Goal: Entertainment & Leisure: Consume media (video, audio)

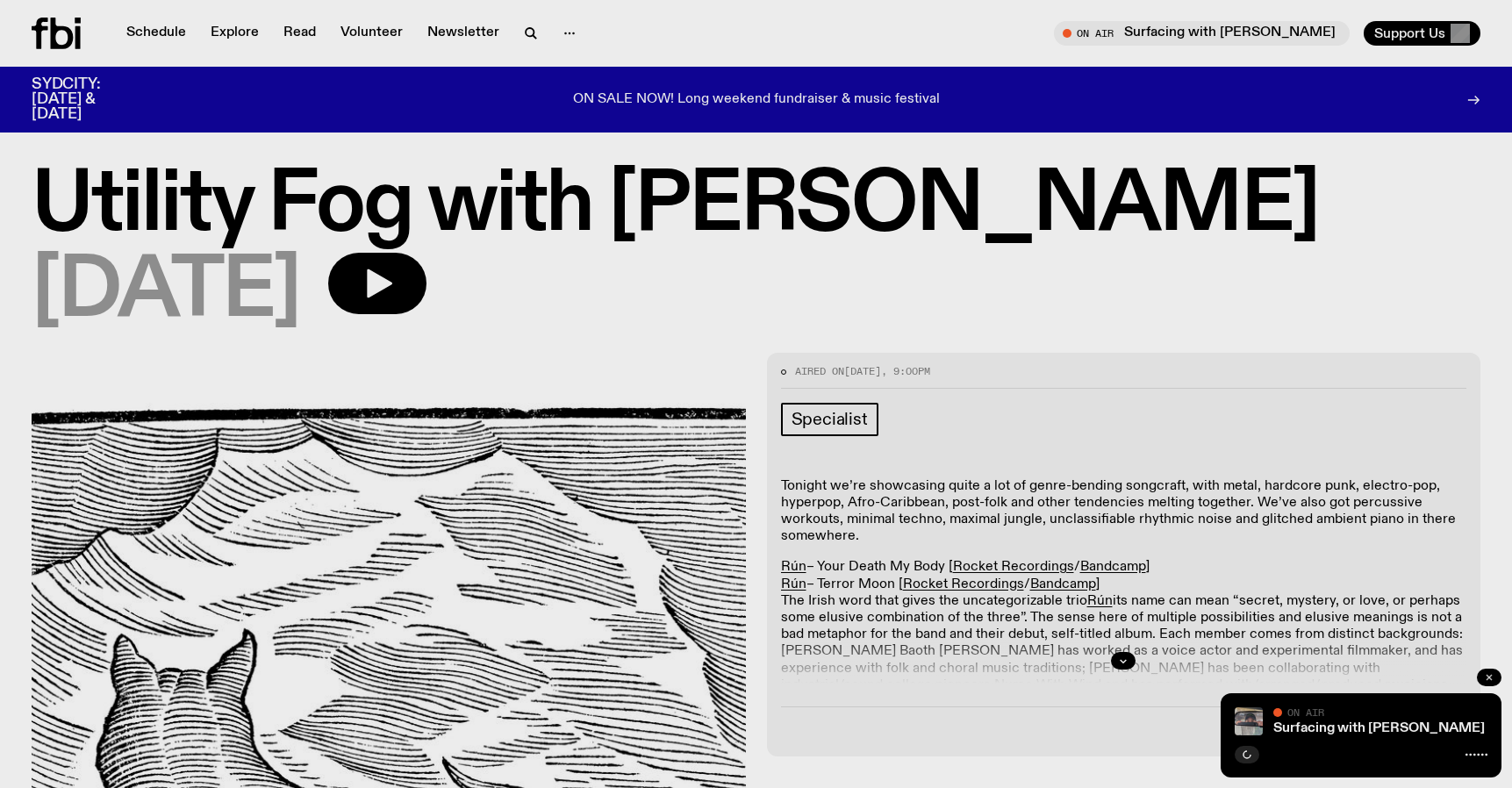
click at [1492, 677] on icon "button" at bounding box center [1489, 677] width 10 height 10
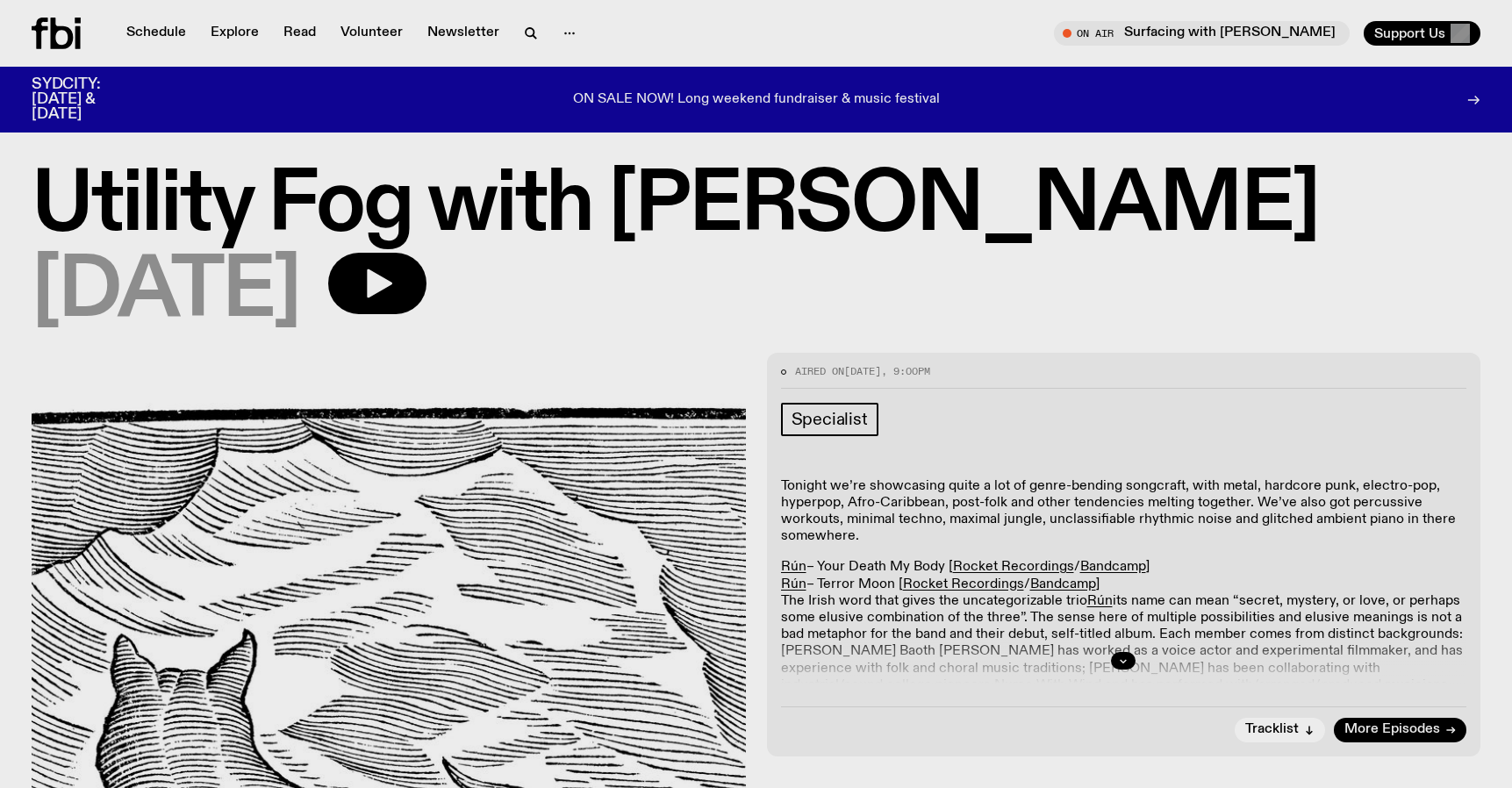
click at [1179, 204] on h1 "Utility Fog with [PERSON_NAME]" at bounding box center [756, 207] width 1449 height 79
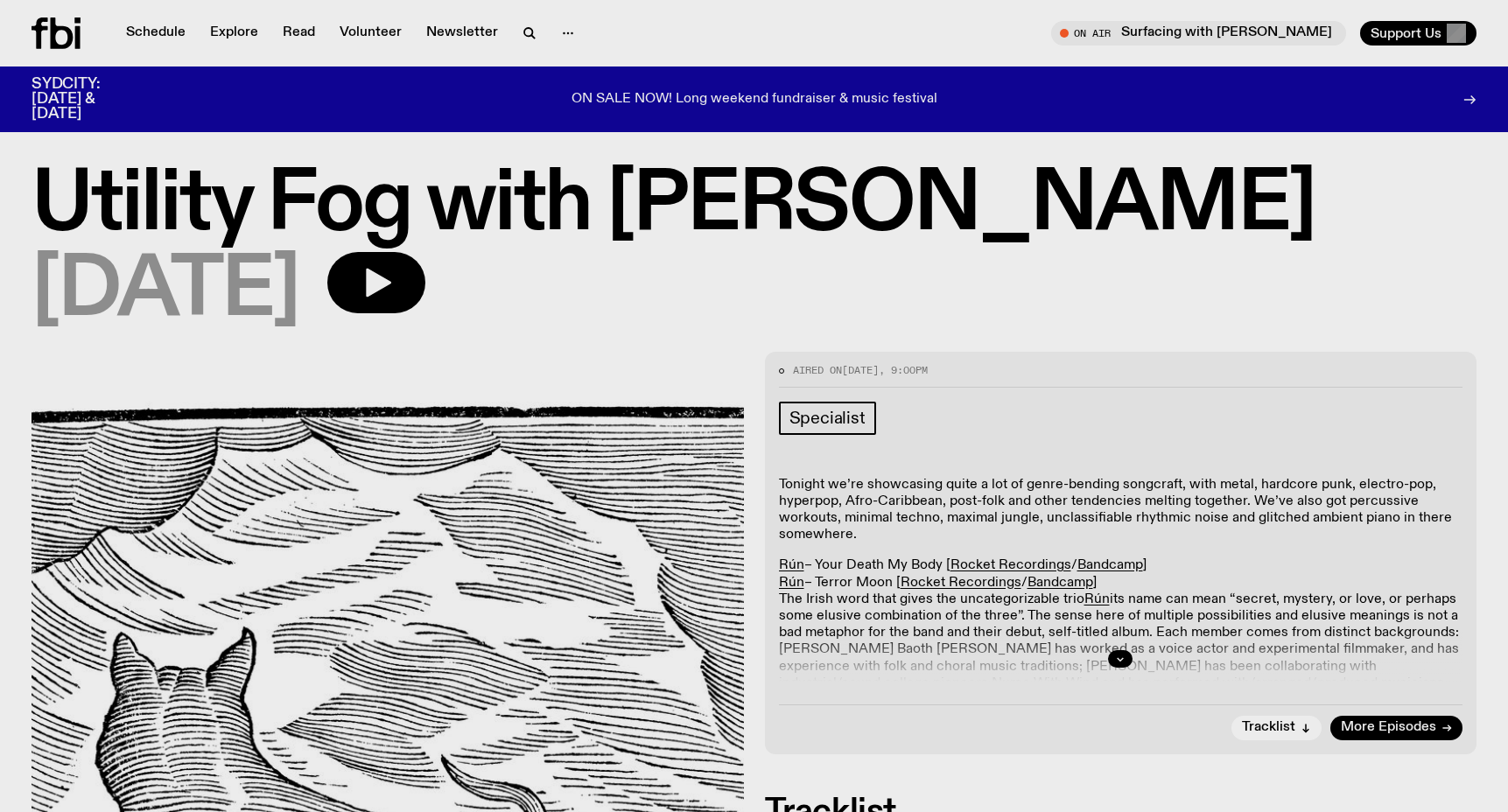
click at [939, 209] on h1 "Utility Fog with [PERSON_NAME]" at bounding box center [754, 206] width 1445 height 79
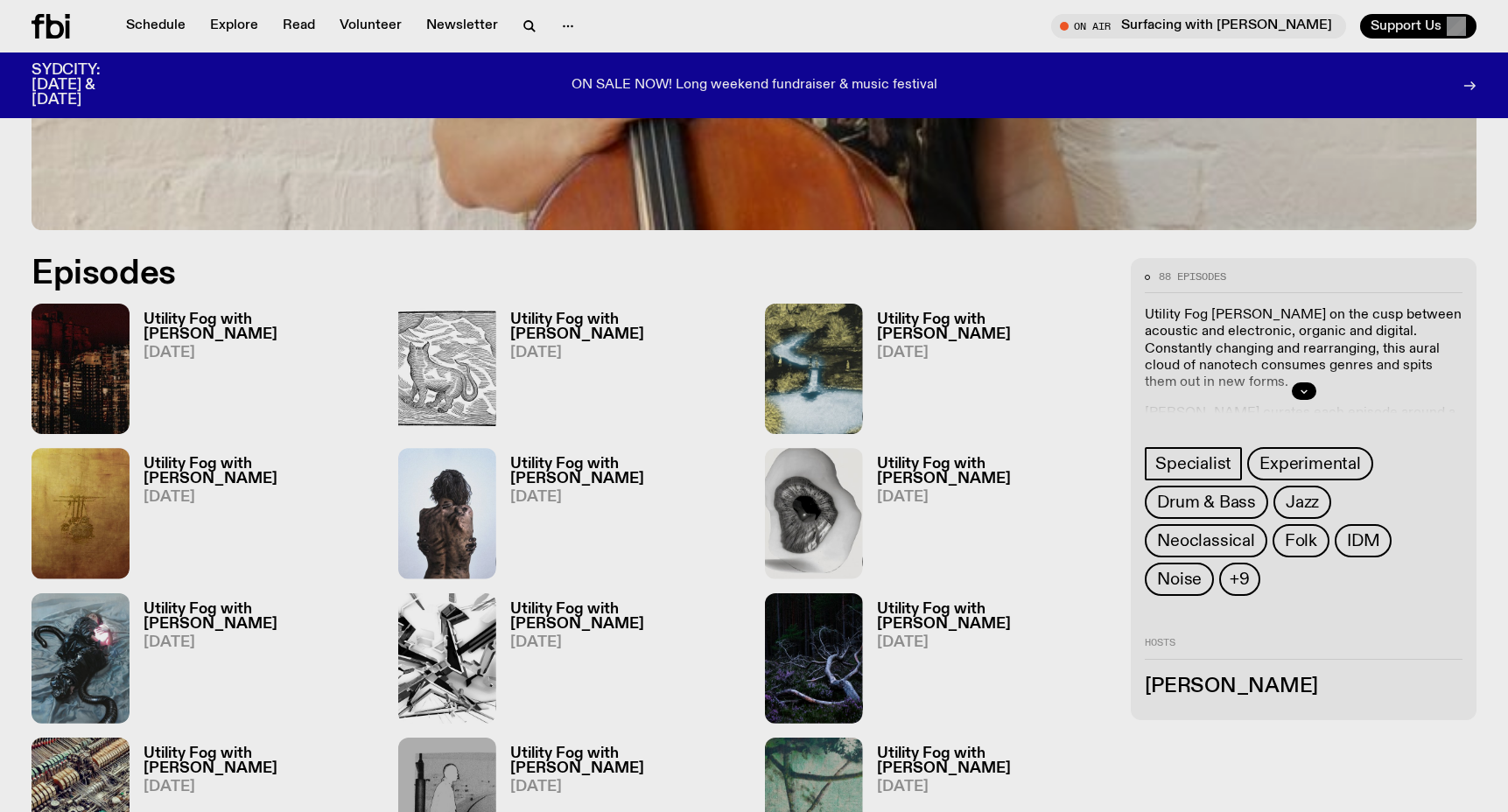
scroll to position [806, 0]
